Goal: Navigation & Orientation: Go to known website

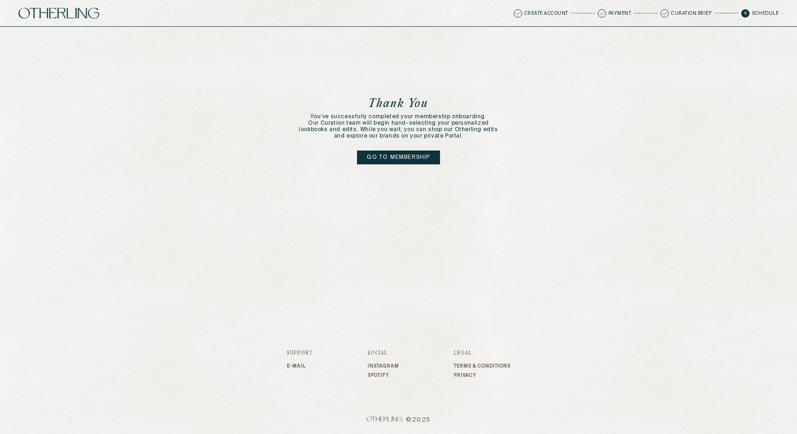
click at [174, 45] on div "Thank You You’ve successfully completed your membership onboarding. Our Curatio…" at bounding box center [398, 166] width 797 height 278
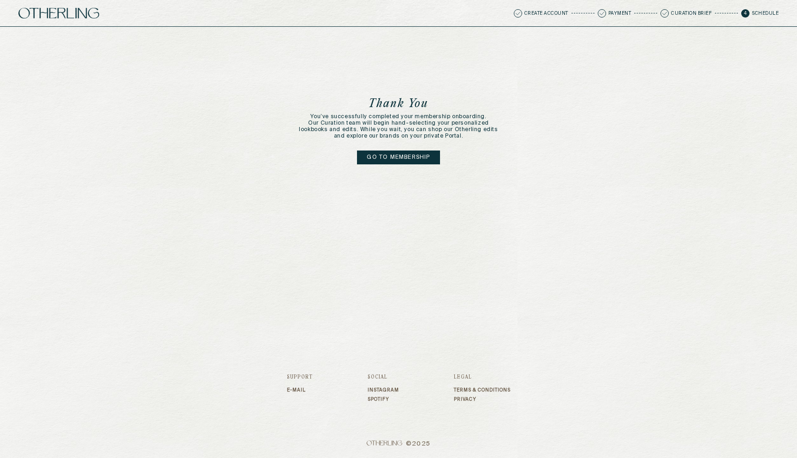
click at [394, 158] on link "Go to membership" at bounding box center [398, 157] width 83 height 14
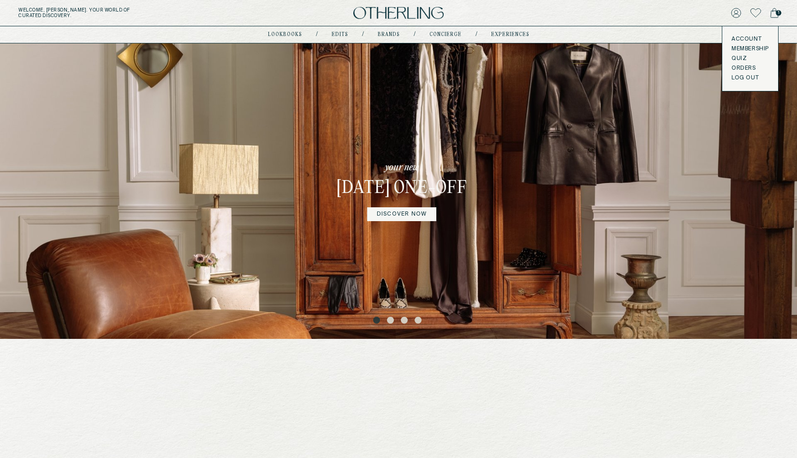
click at [737, 81] on button "LOG OUT" at bounding box center [745, 77] width 27 height 7
